Goal: Information Seeking & Learning: Learn about a topic

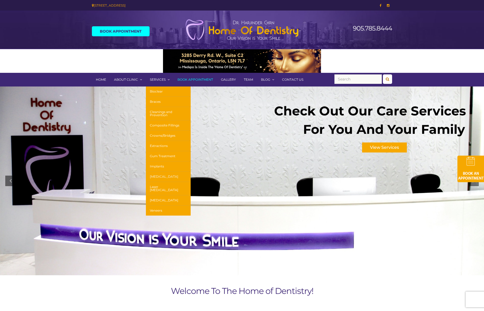
click at [162, 176] on link "[MEDICAL_DATA]" at bounding box center [168, 177] width 45 height 10
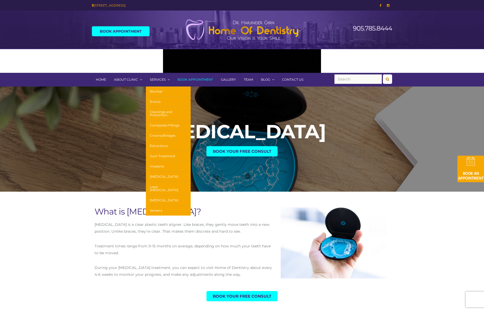
click at [154, 102] on link "Braces" at bounding box center [168, 102] width 45 height 10
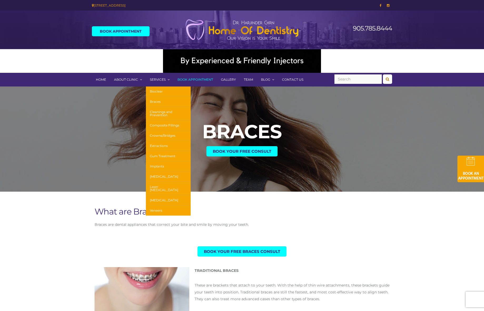
click at [163, 190] on link "Laser [MEDICAL_DATA]" at bounding box center [168, 188] width 45 height 13
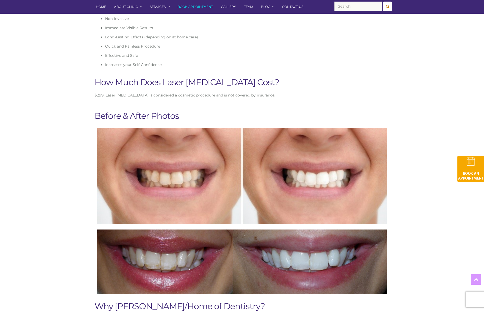
scroll to position [199, 0]
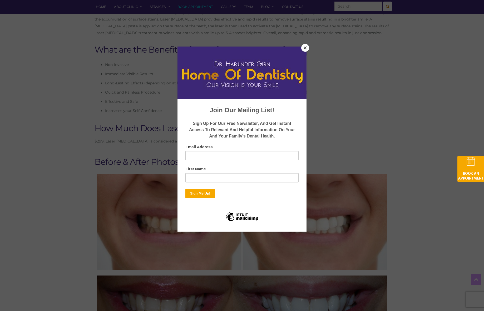
click at [308, 48] on button "Close" at bounding box center [305, 48] width 8 height 8
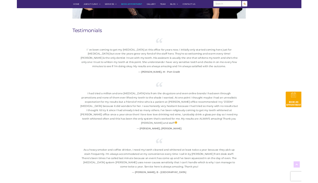
scroll to position [700, 0]
